Goal: Understand process/instructions: Learn how to perform a task or action

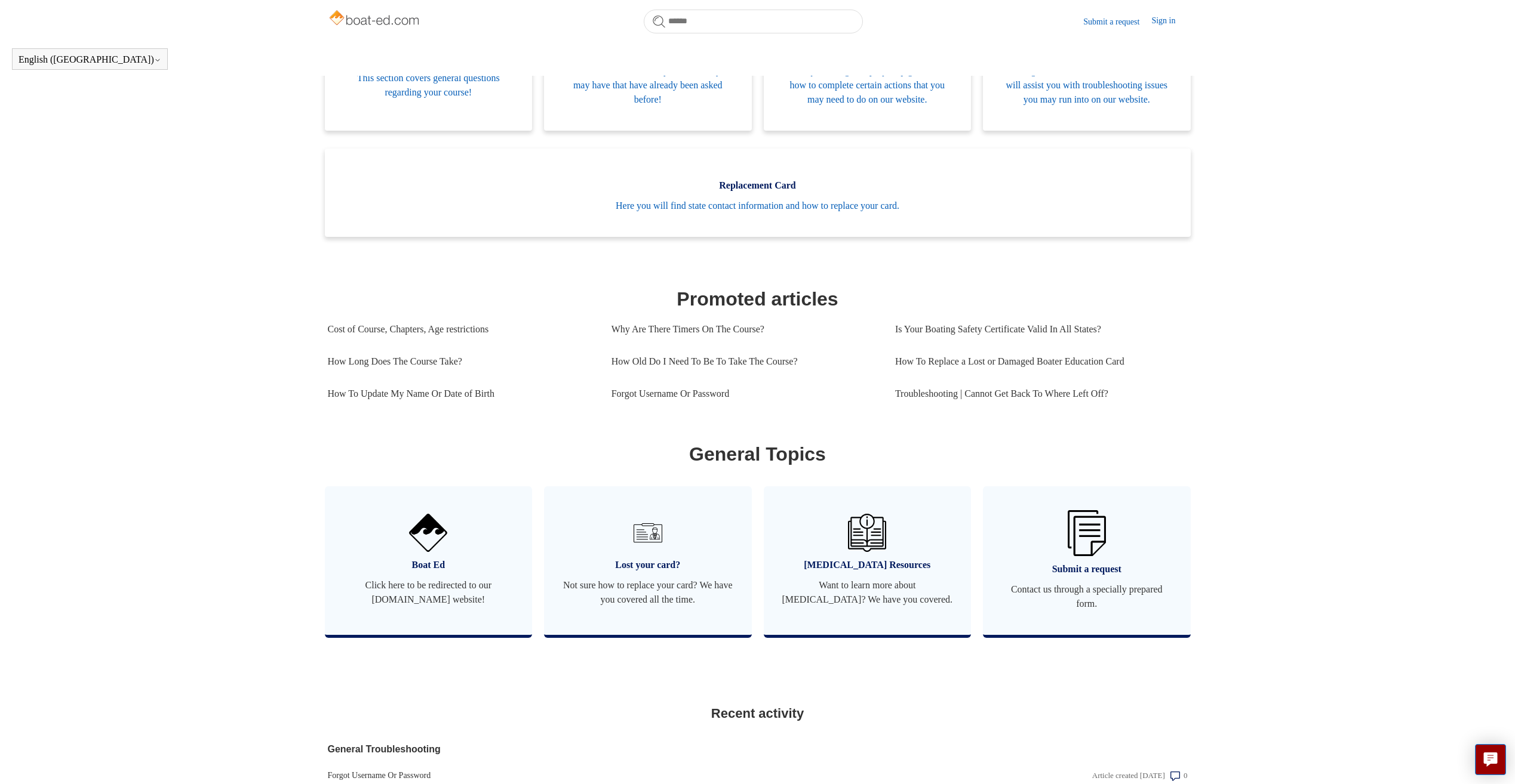
scroll to position [325, 0]
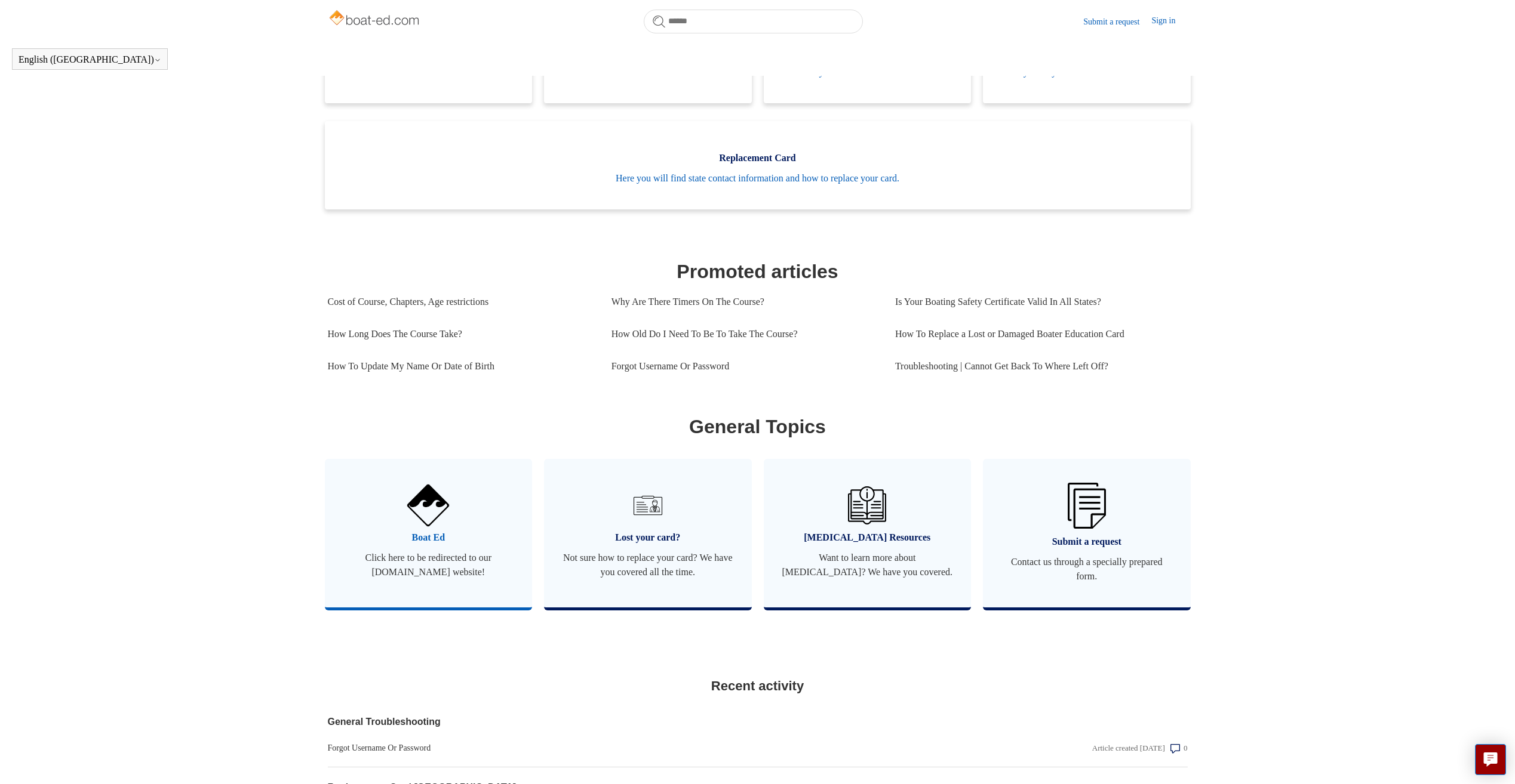
click at [439, 575] on span "Click here to be redirected to our [DOMAIN_NAME] website!" at bounding box center [429, 565] width 172 height 29
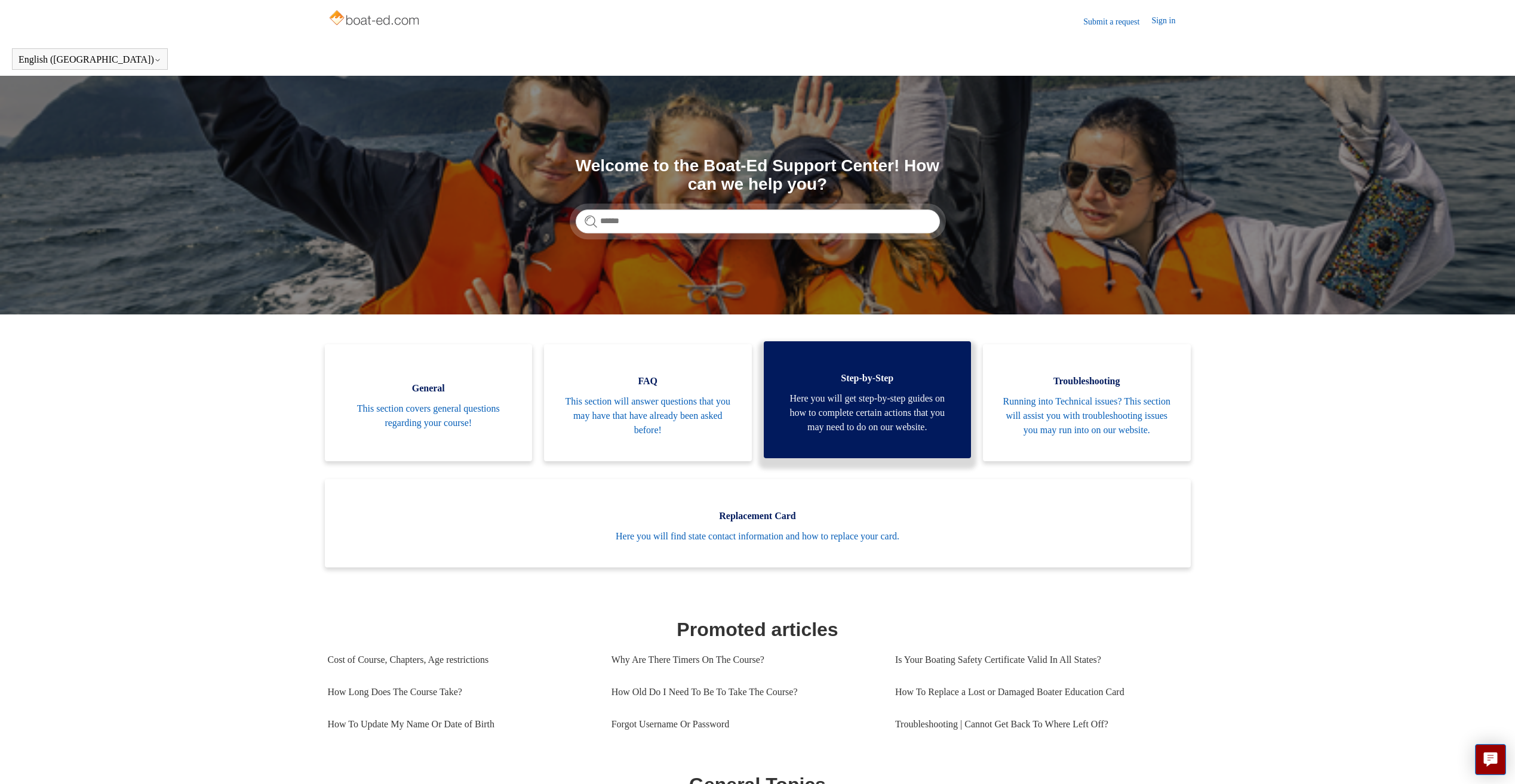
click at [866, 434] on span "Here you will get step-by-step guides on how to complete certain actions that y…" at bounding box center [868, 413] width 172 height 43
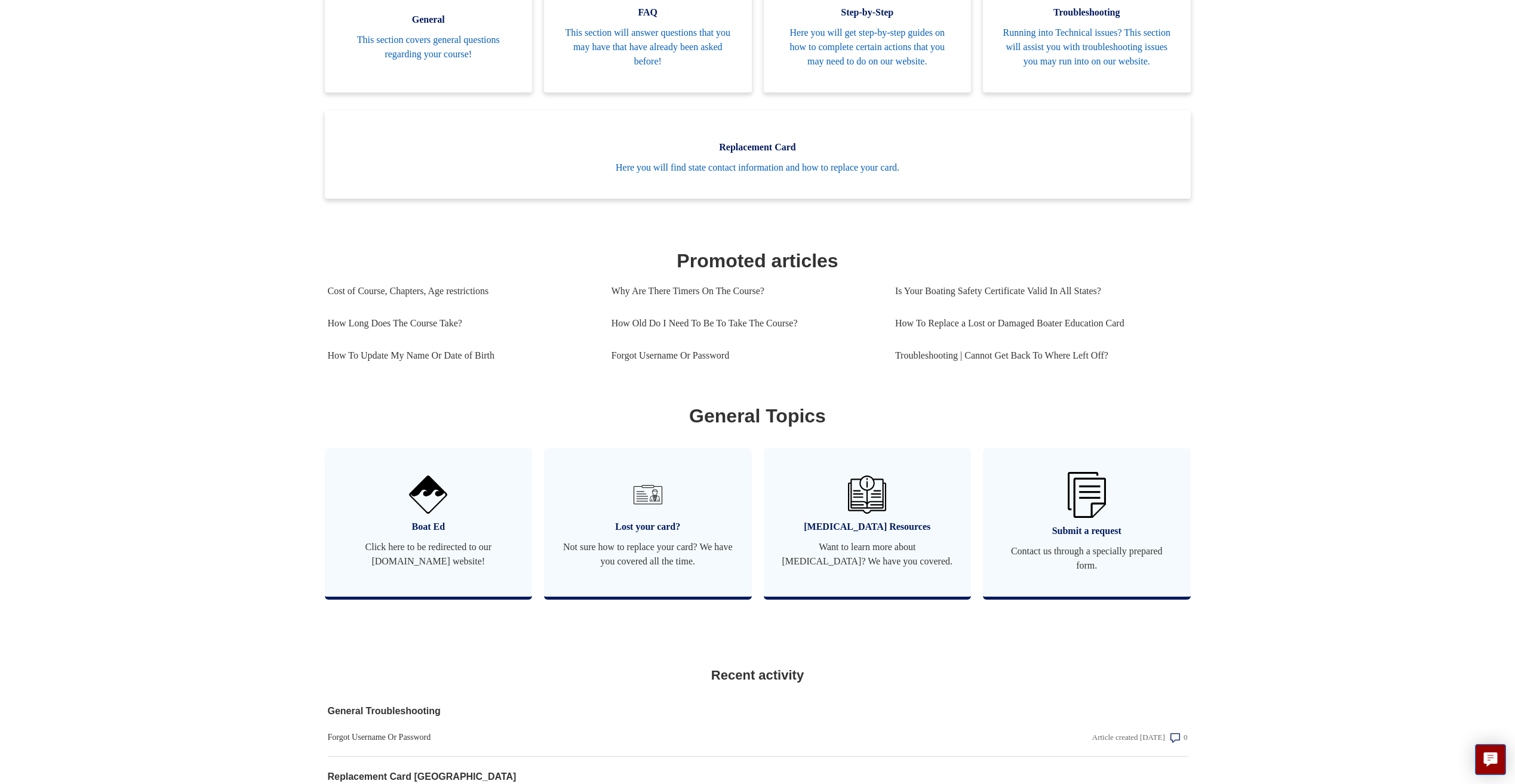
scroll to position [384, 0]
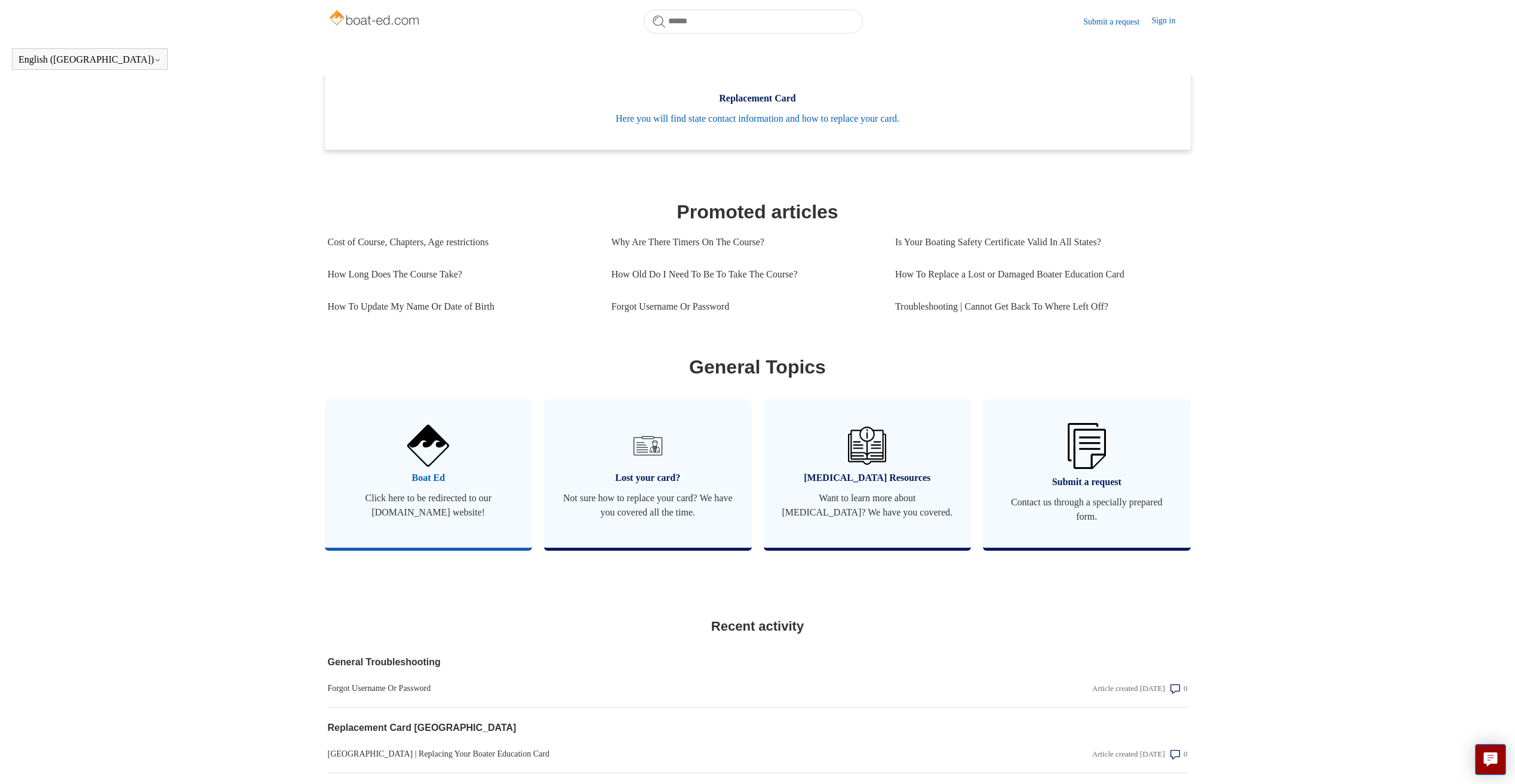
click at [413, 519] on span "Click here to be redirected to our [DOMAIN_NAME] website!" at bounding box center [429, 506] width 172 height 29
